Goal: Transaction & Acquisition: Purchase product/service

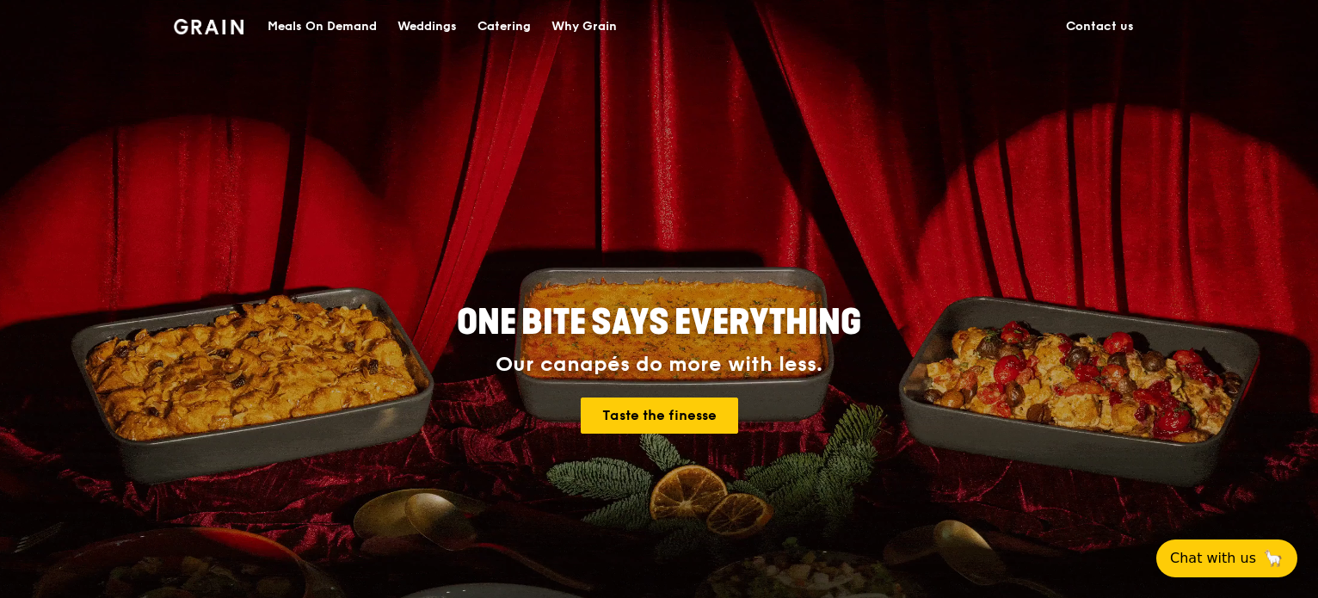
click at [323, 28] on div "Meals On Demand" at bounding box center [322, 27] width 109 height 52
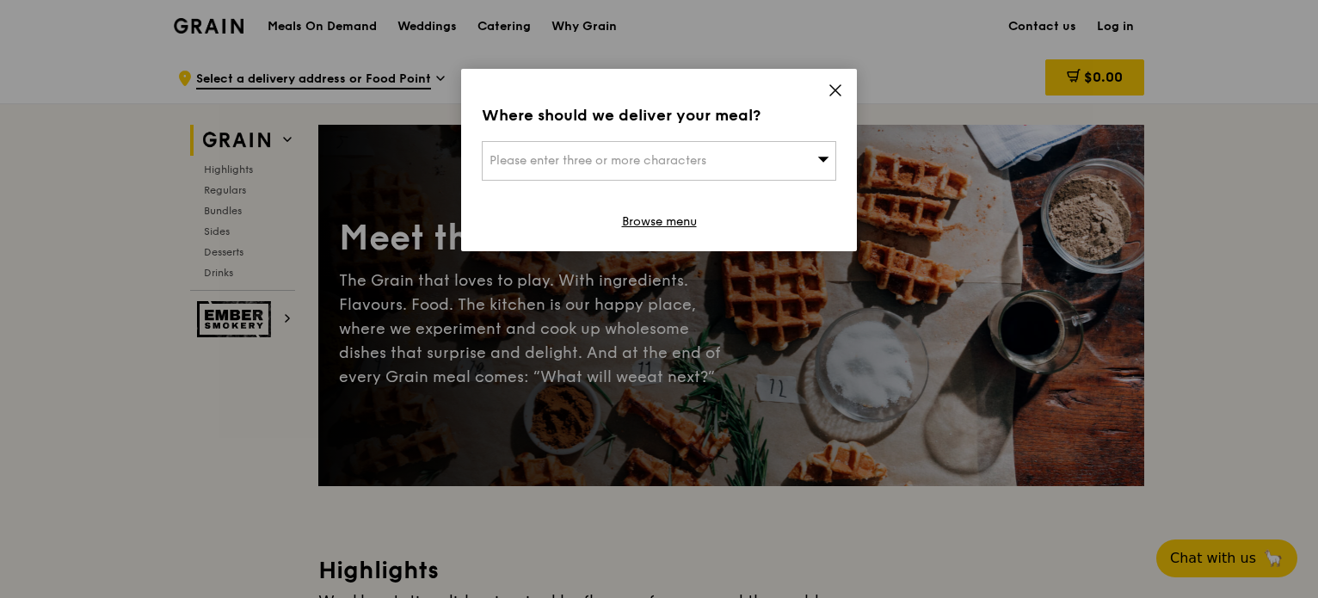
click at [730, 155] on div "Please enter three or more characters" at bounding box center [659, 161] width 354 height 40
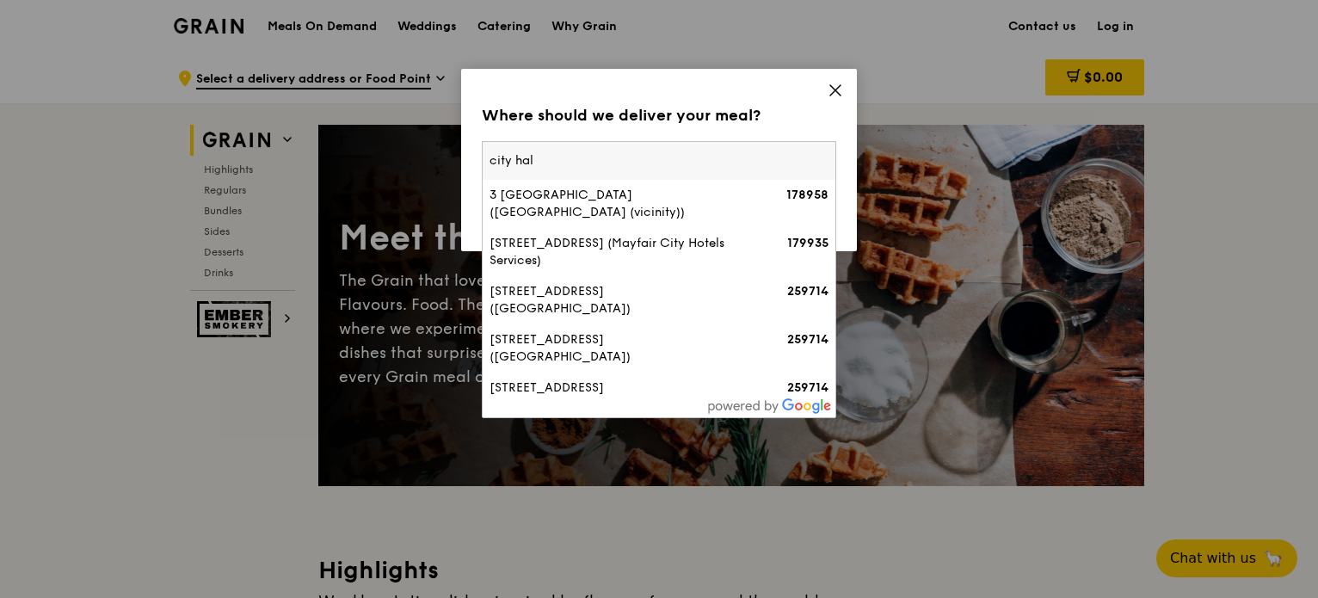
type input "[GEOGRAPHIC_DATA]"
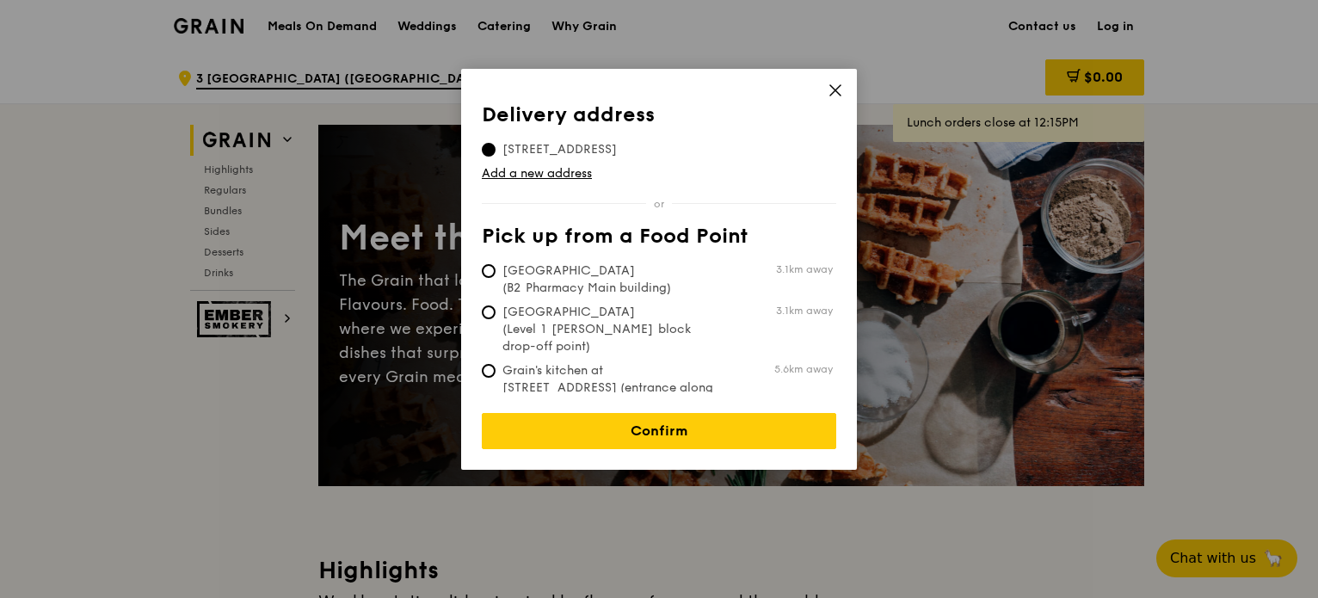
click at [834, 87] on icon at bounding box center [835, 90] width 15 height 15
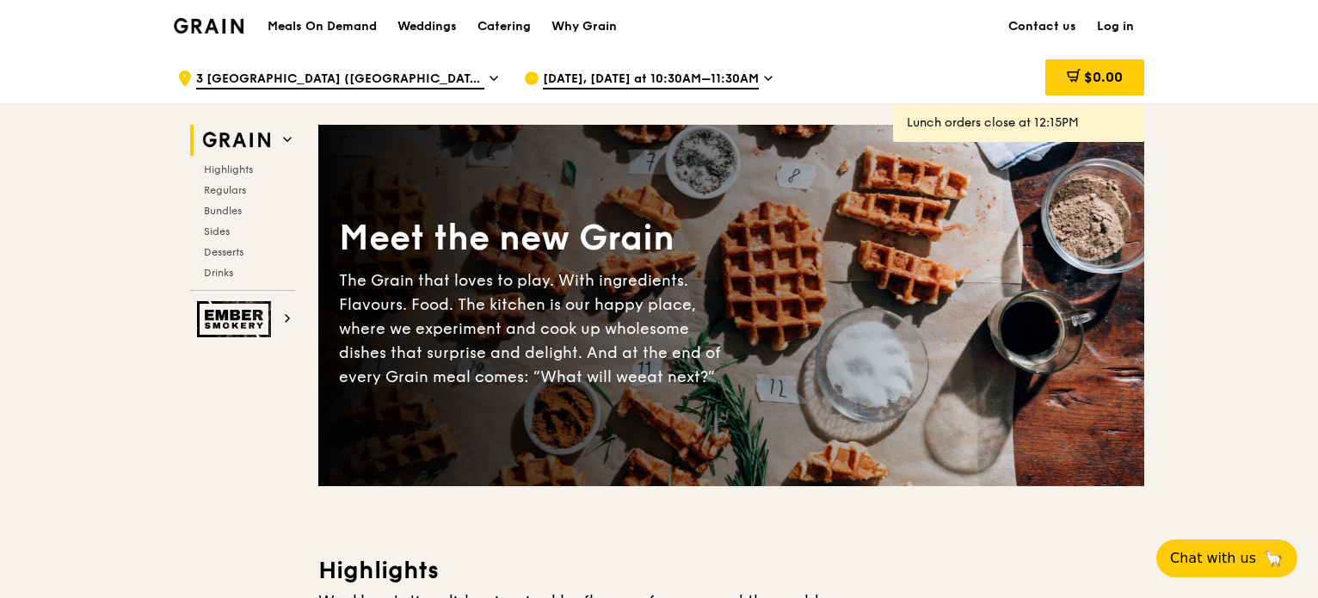
click at [606, 83] on span "[DATE], [DATE] at 10:30AM–11:30AM" at bounding box center [651, 80] width 216 height 19
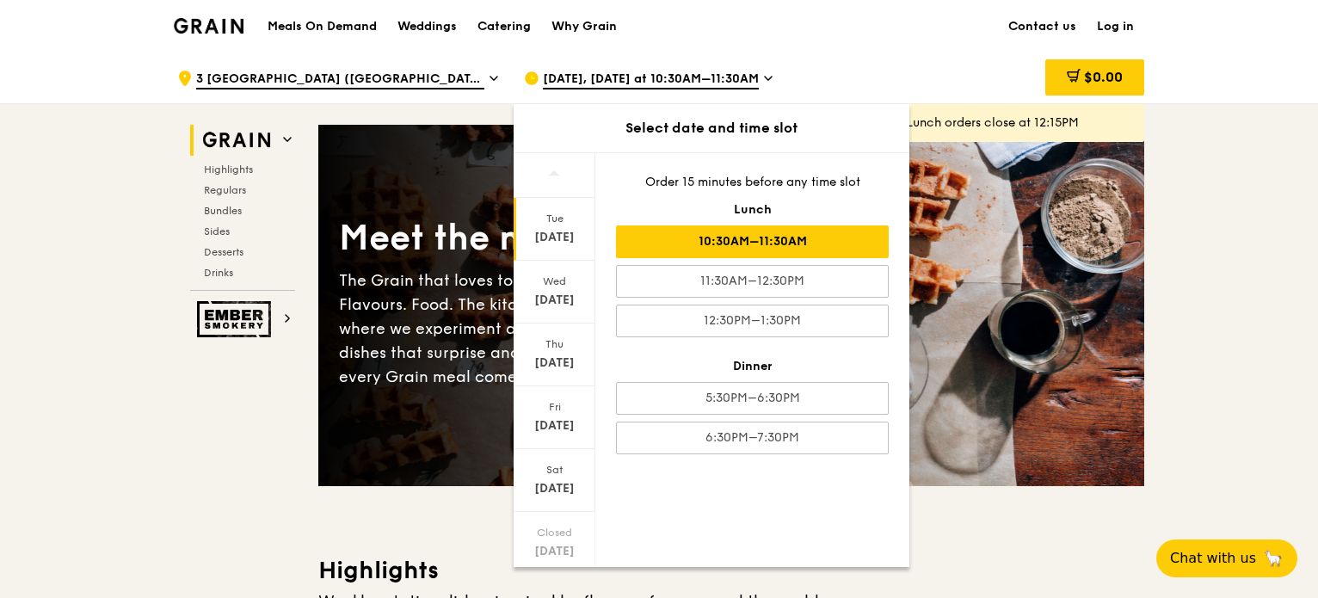
click at [448, 75] on div ".cls-1 { fill: none; stroke: #fff; stroke-linecap: round; stroke-linejoin: roun…" at bounding box center [336, 78] width 319 height 52
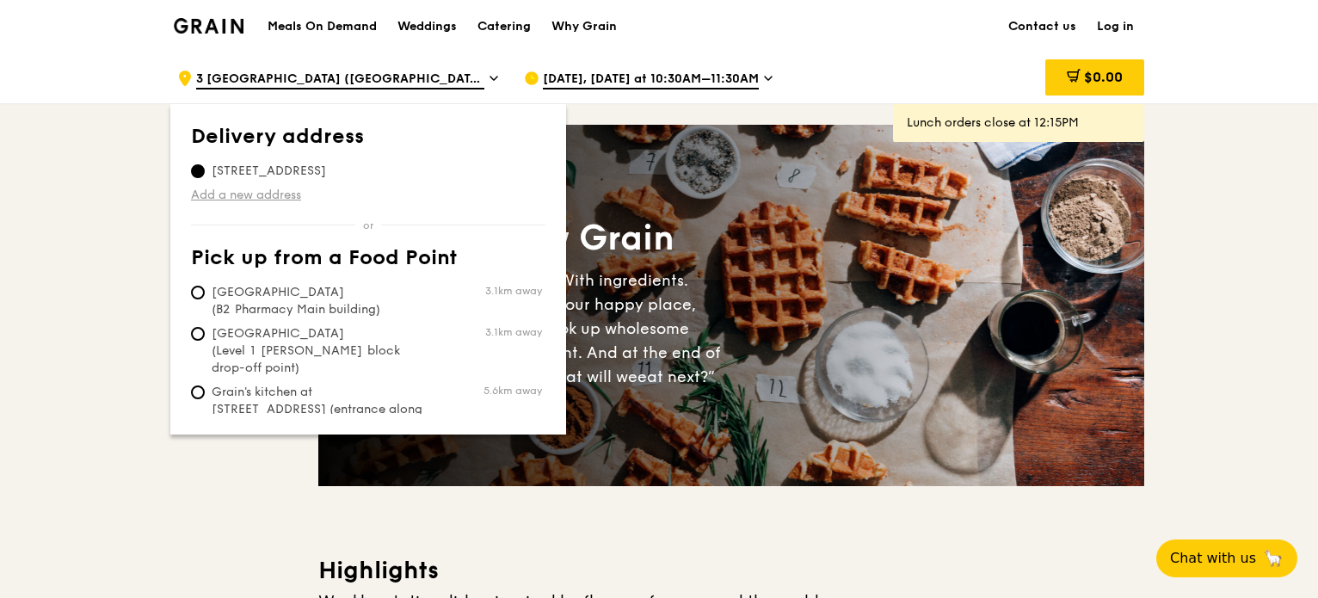
click at [258, 194] on link "Add a new address" at bounding box center [368, 195] width 354 height 17
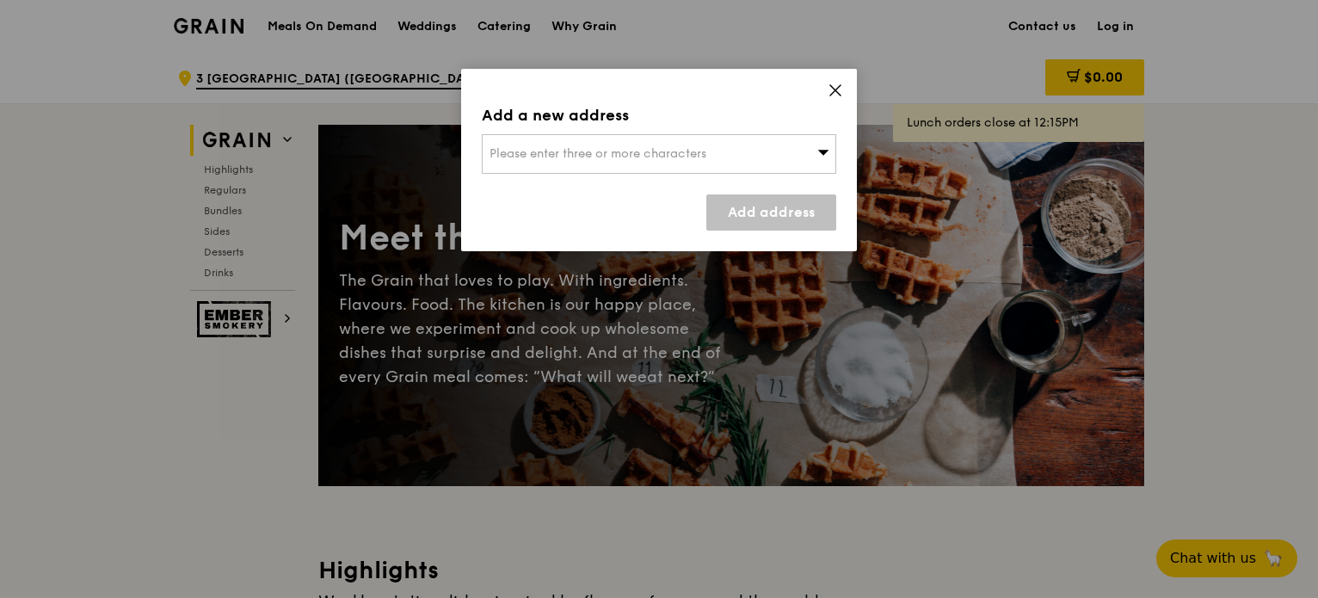
click at [610, 159] on span "Please enter three or more characters" at bounding box center [598, 153] width 217 height 15
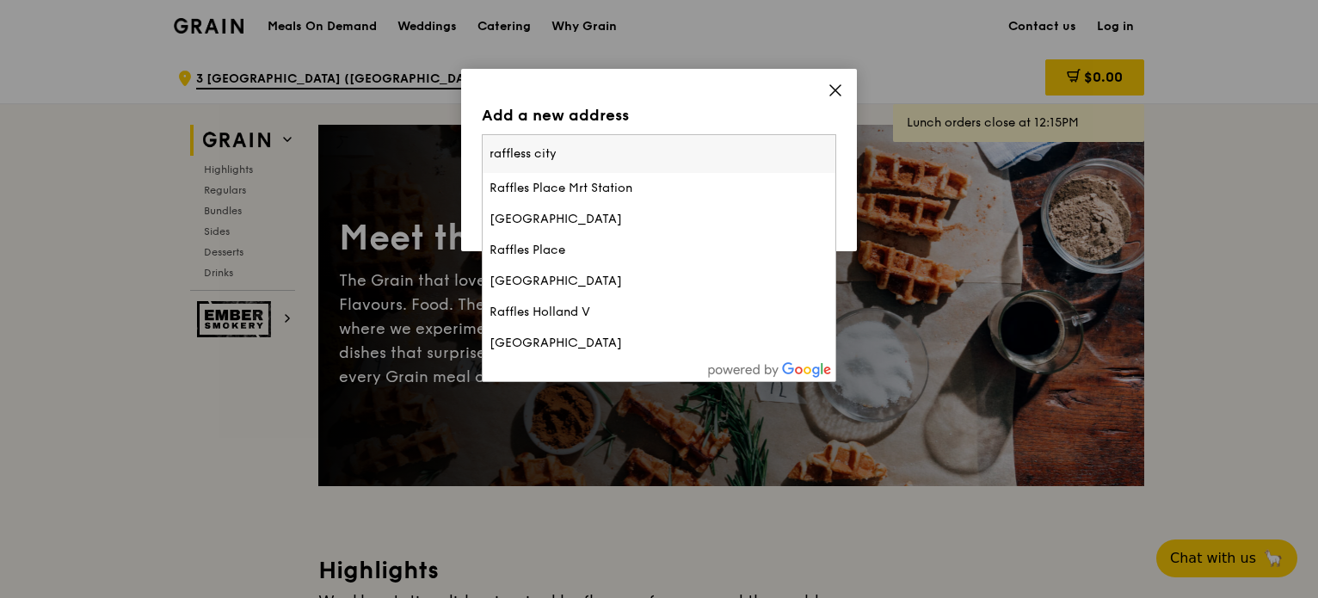
type input "raffless city"
drag, startPoint x: 550, startPoint y: 154, endPoint x: 422, endPoint y: 138, distance: 129.2
click at [422, 138] on div "Add a new address Please enter three or more characters [GEOGRAPHIC_DATA] [GEOG…" at bounding box center [659, 299] width 1318 height 598
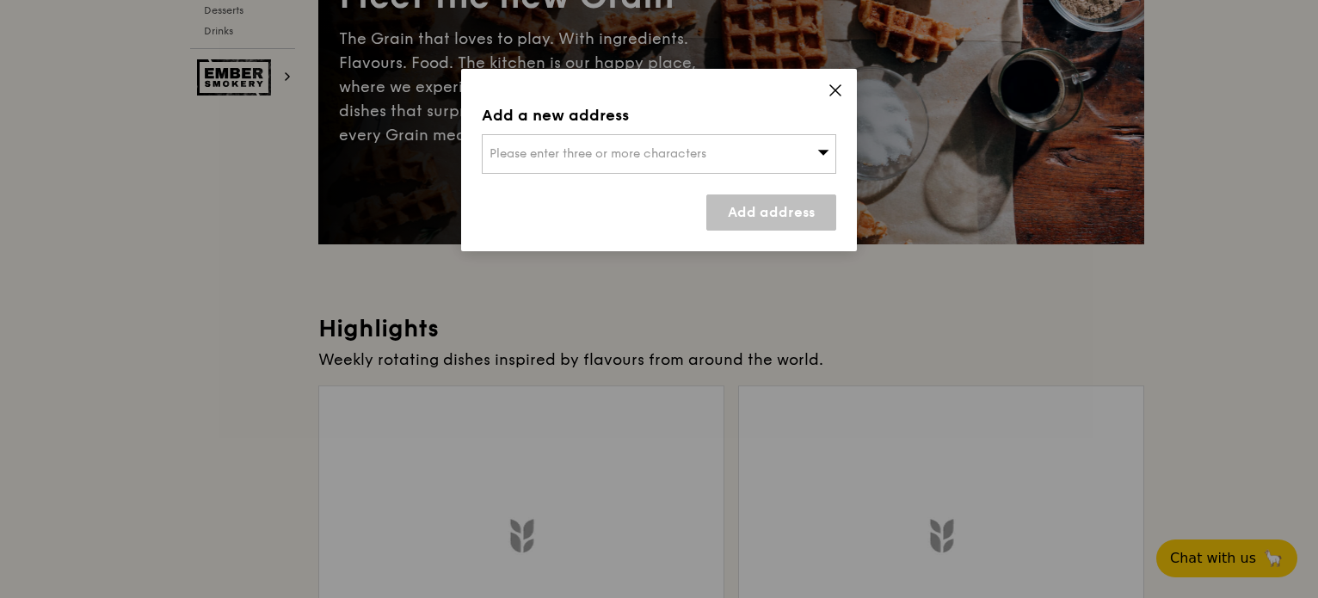
scroll to position [523, 0]
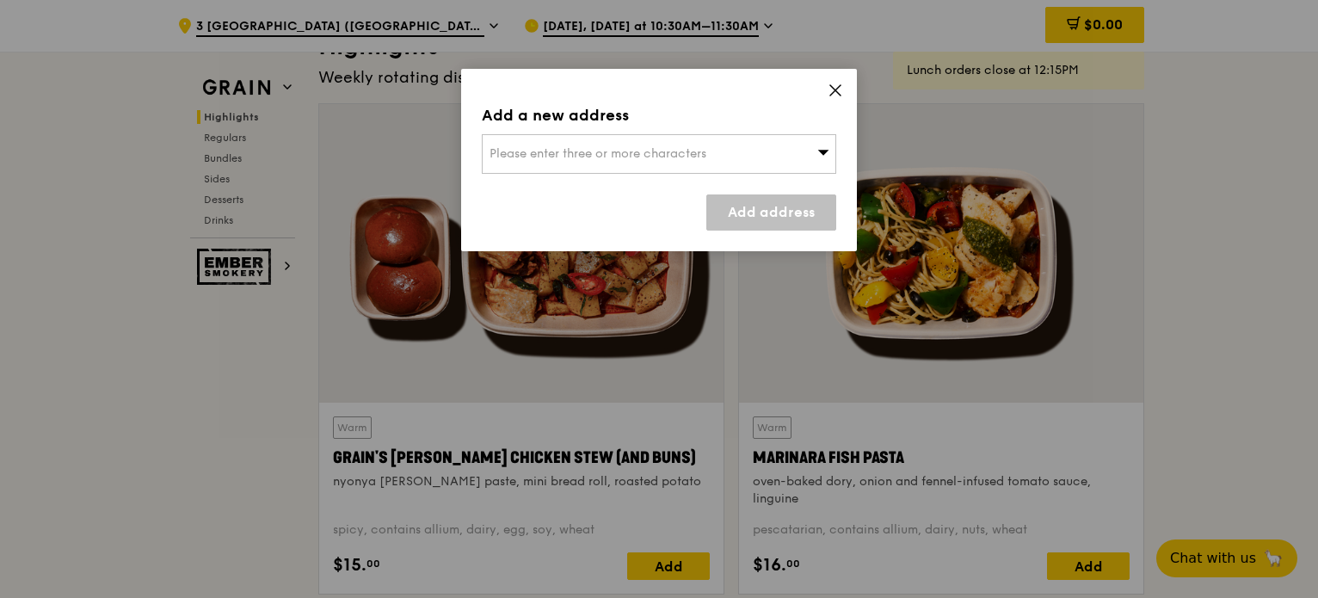
click at [639, 161] on span "Please enter three or more characters" at bounding box center [598, 153] width 217 height 15
type input "r"
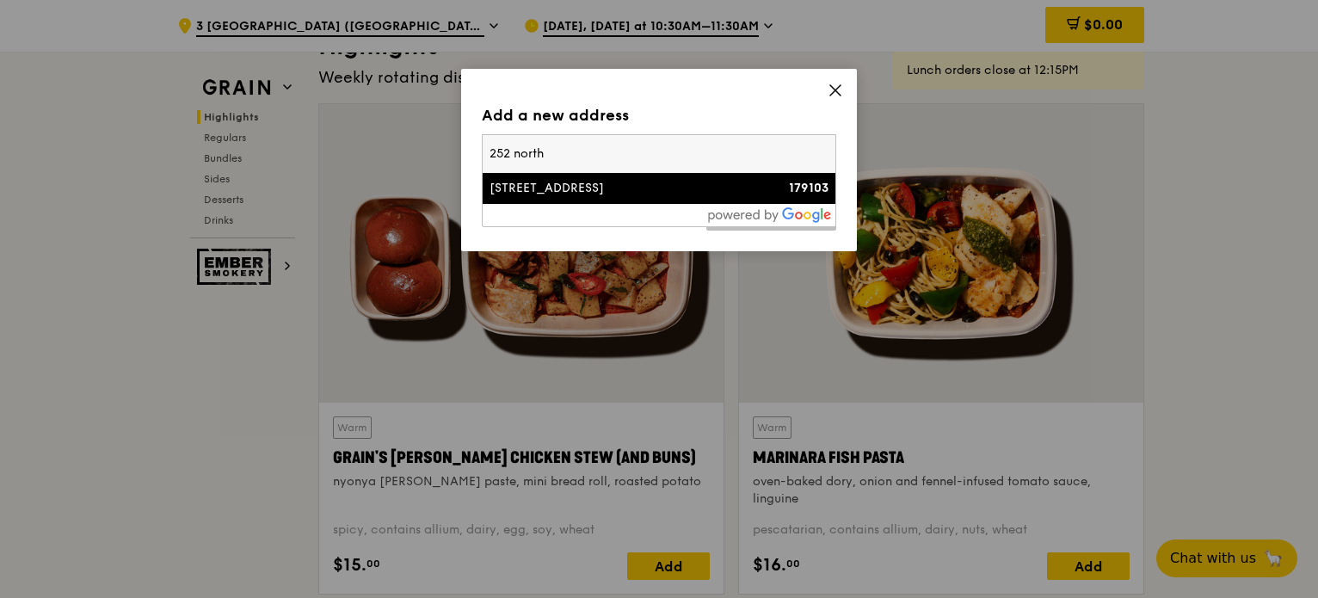
type input "252 north"
click at [592, 195] on div "[STREET_ADDRESS]" at bounding box center [617, 188] width 255 height 17
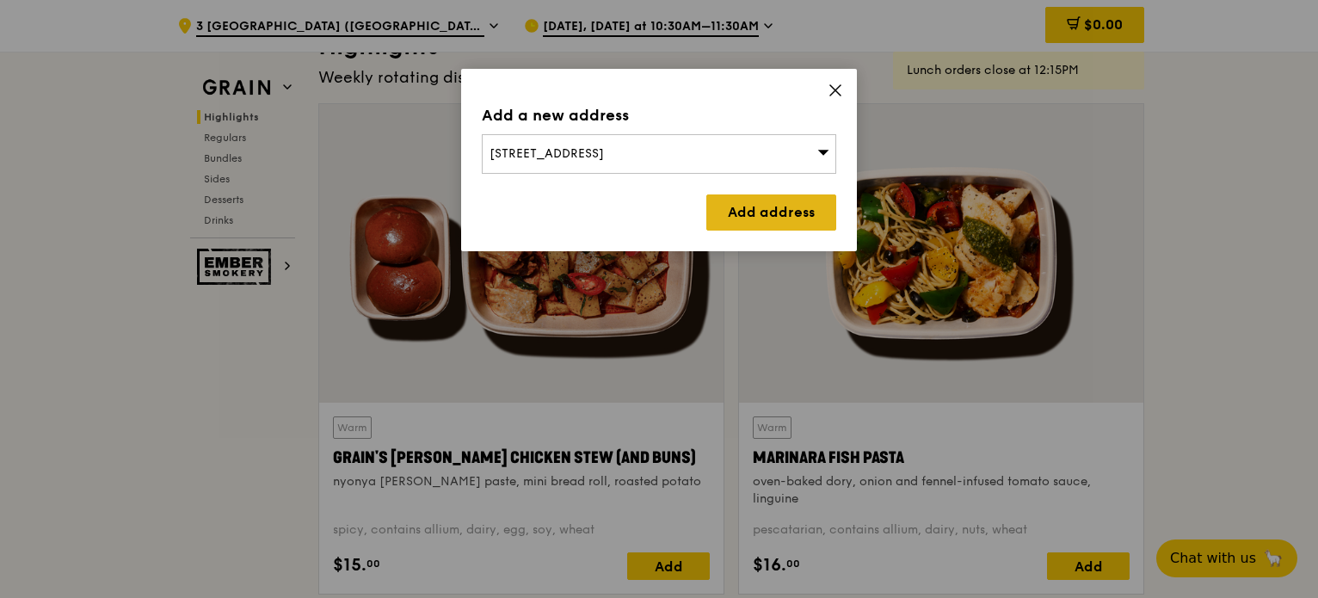
click at [761, 215] on link "Add address" at bounding box center [771, 212] width 130 height 36
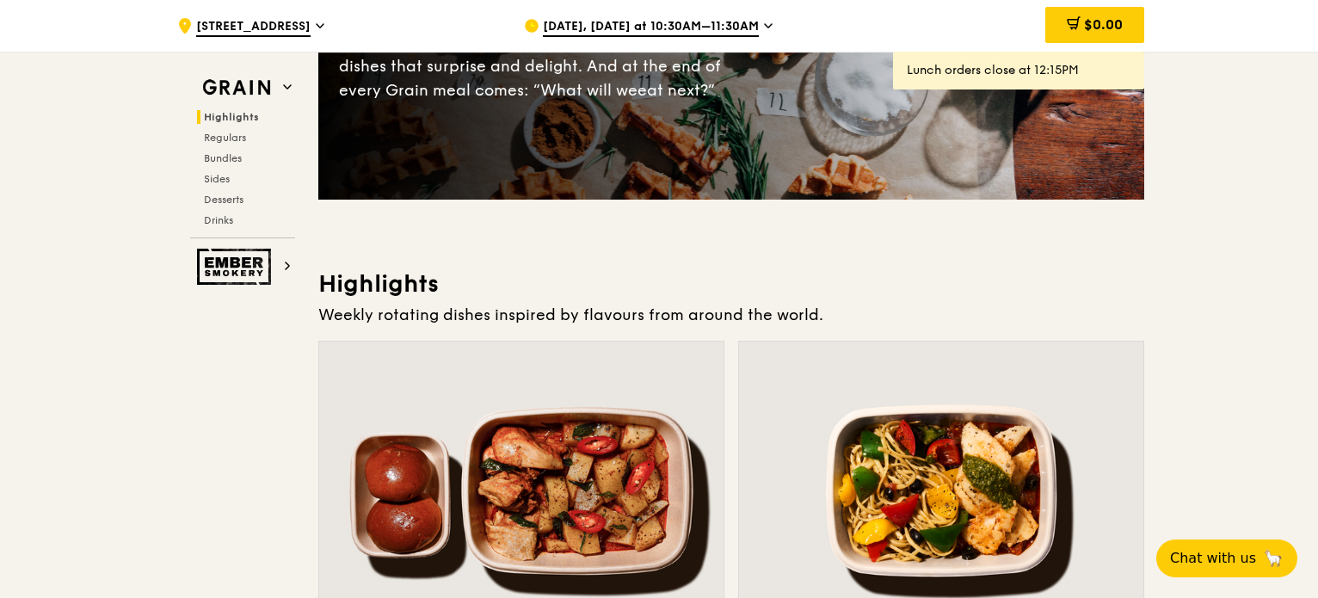
scroll to position [179, 0]
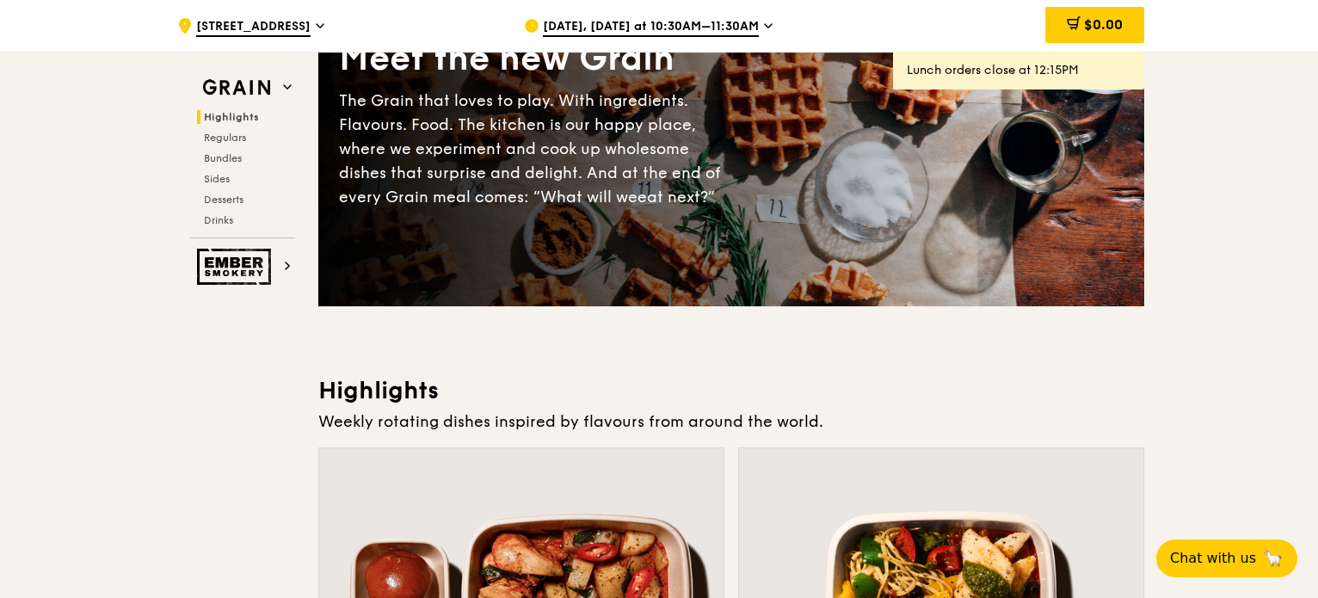
click at [679, 30] on span "[DATE], [DATE] at 10:30AM–11:30AM" at bounding box center [651, 27] width 216 height 19
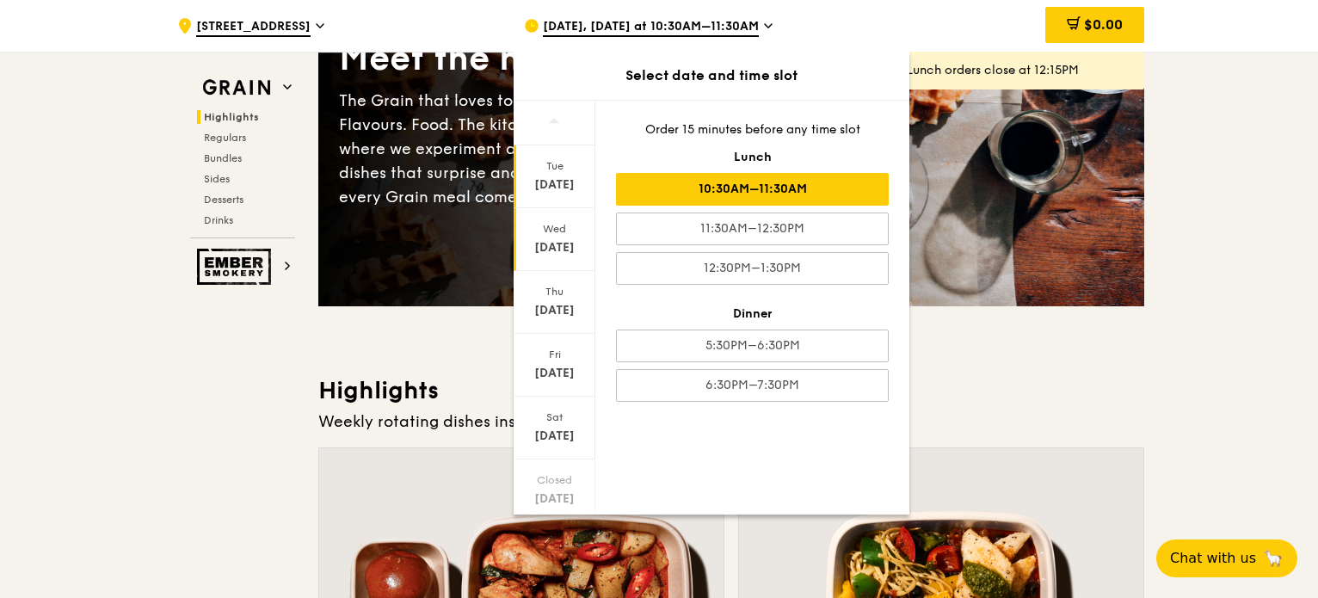
click at [547, 240] on div "[DATE]" at bounding box center [554, 247] width 77 height 17
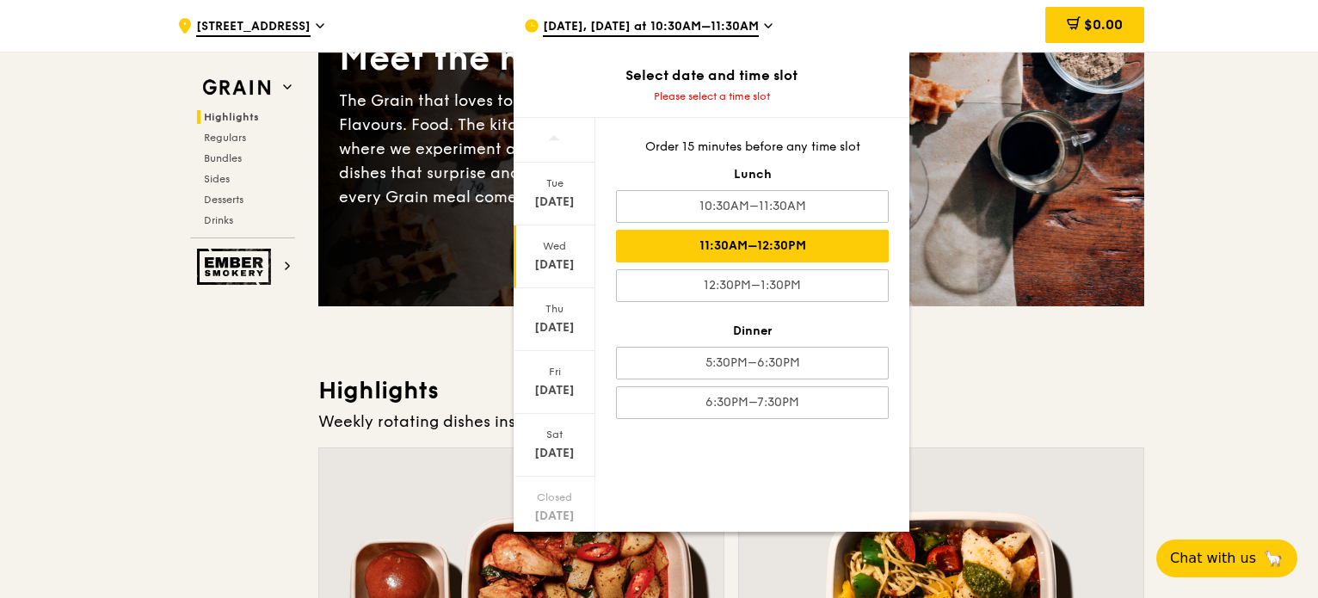
click at [785, 243] on div "11:30AM–12:30PM" at bounding box center [752, 246] width 273 height 33
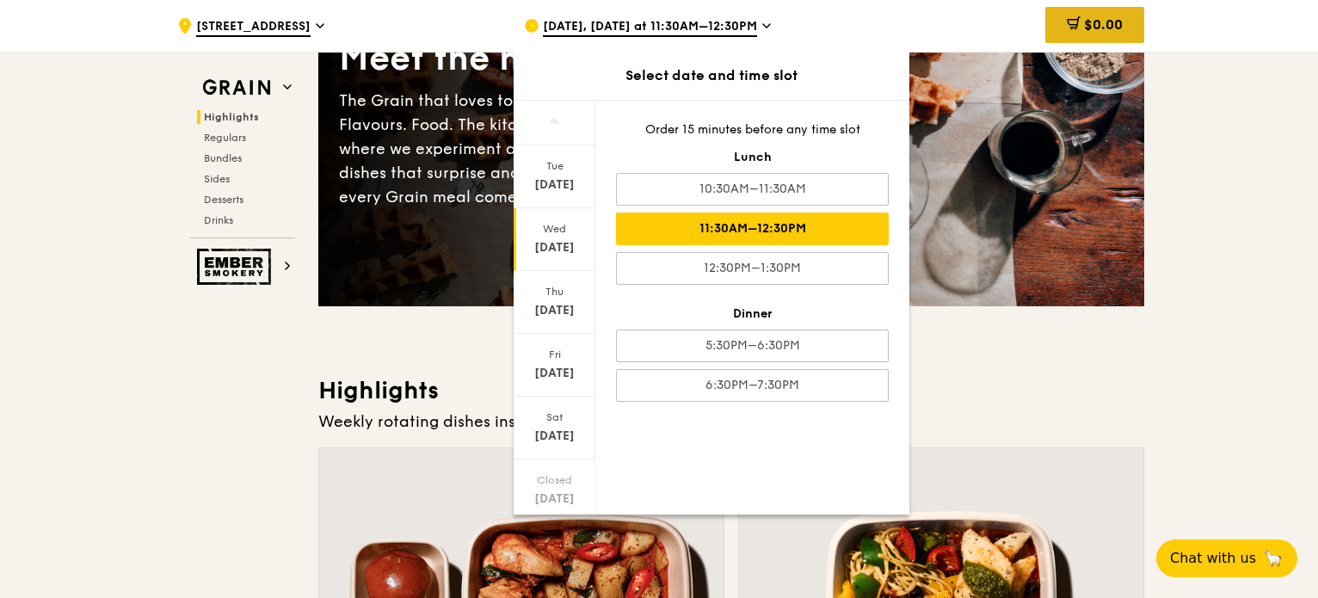
click at [1112, 26] on span "$0.00" at bounding box center [1103, 24] width 39 height 16
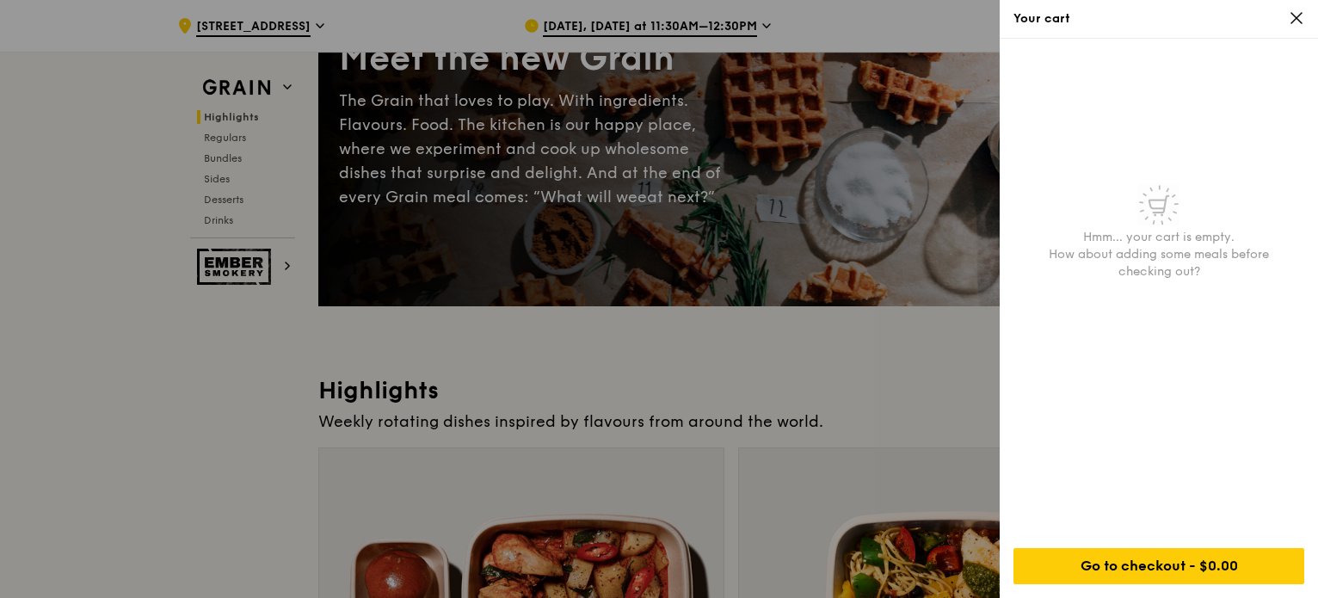
click at [1299, 20] on icon at bounding box center [1296, 17] width 15 height 15
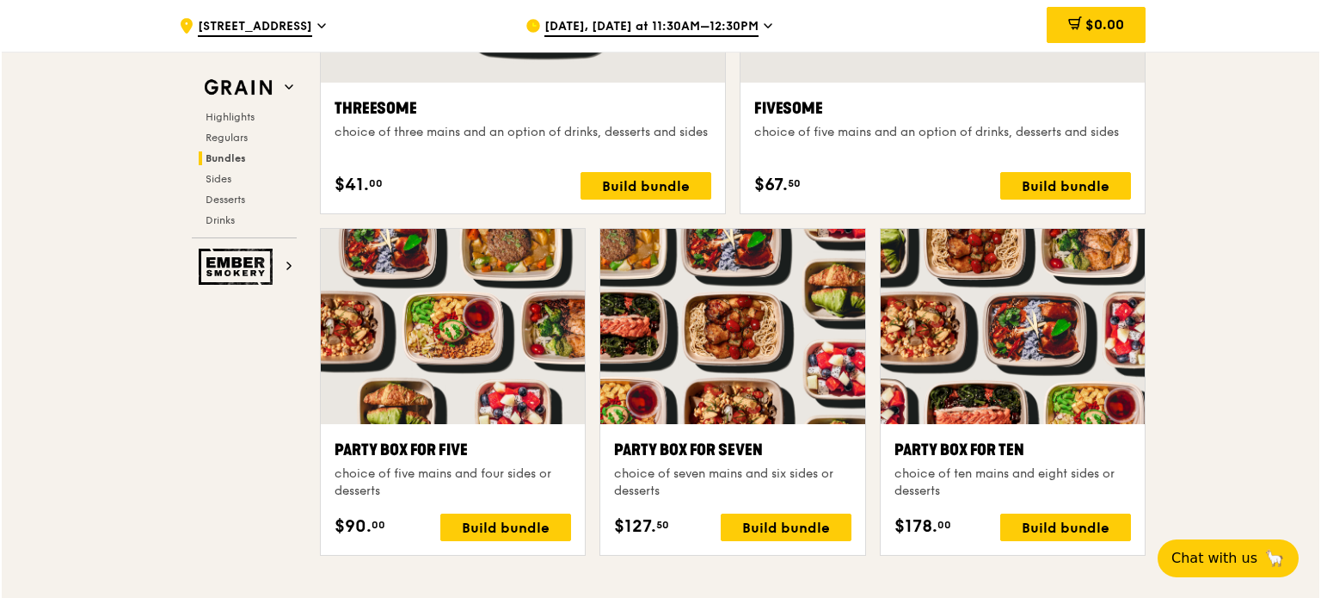
scroll to position [3441, 0]
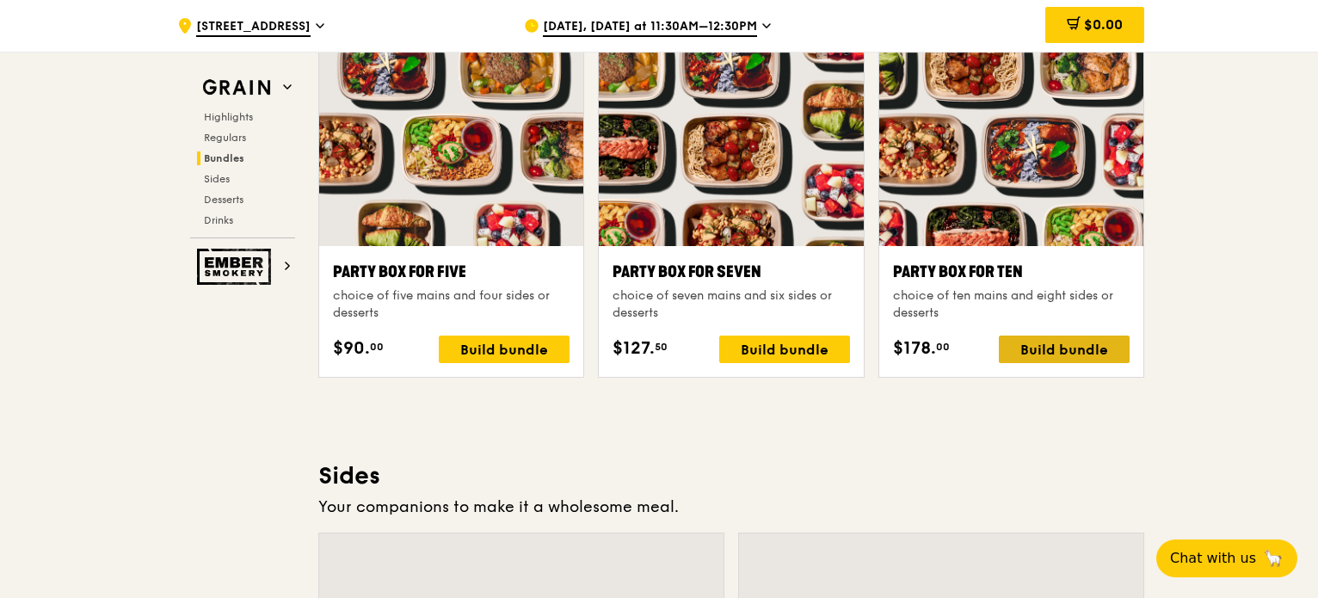
click at [1050, 338] on div "Build bundle" at bounding box center [1064, 350] width 131 height 28
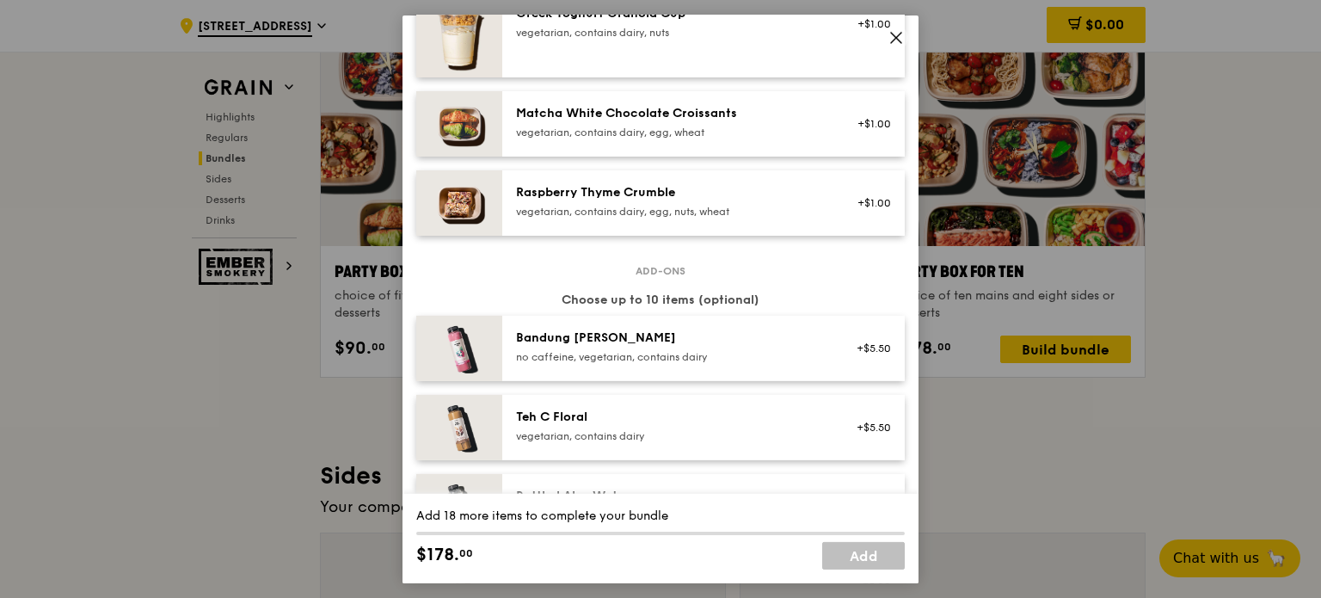
scroll to position [1549, 0]
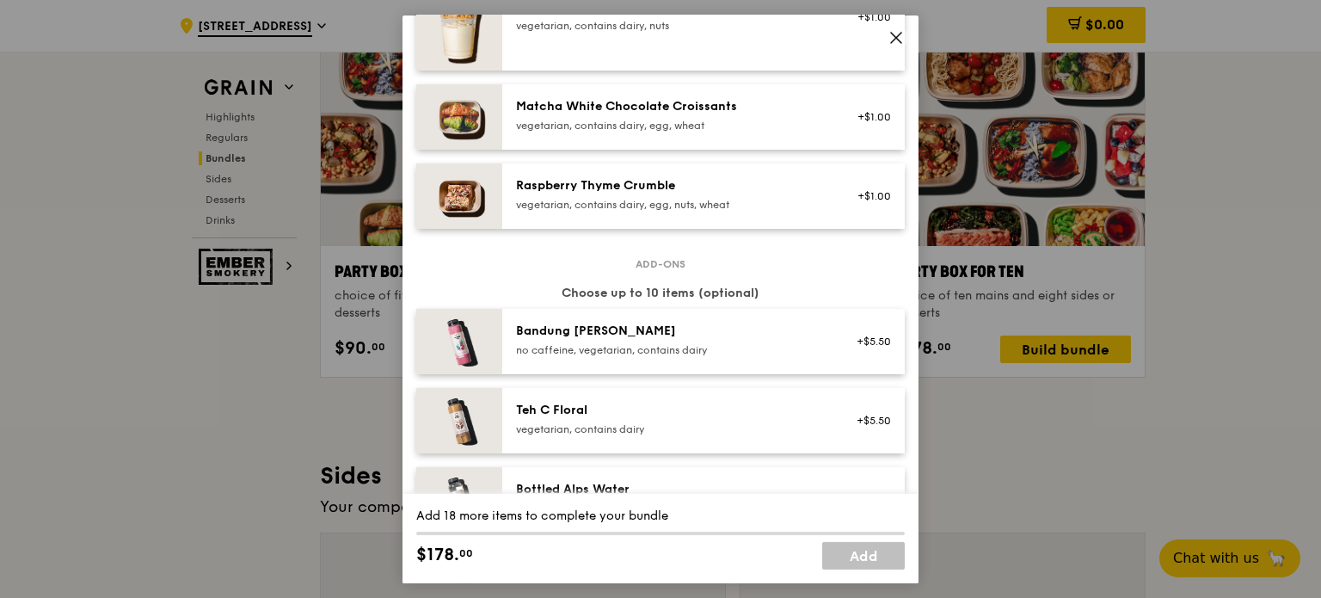
click at [895, 37] on icon at bounding box center [896, 37] width 10 height 10
